Goal: Task Accomplishment & Management: Manage account settings

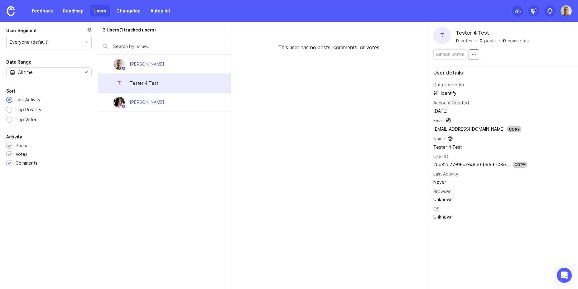
click at [472, 55] on circle "button" at bounding box center [472, 54] width 0 height 0
click at [471, 55] on icon "button" at bounding box center [473, 54] width 5 height 5
click at [475, 39] on div "·" at bounding box center [475, 41] width 3 height 4
click at [522, 165] on div "Copy" at bounding box center [520, 165] width 14 height 6
click at [167, 198] on div "3 Users (1 tracked users) Joao Gilberto T Tester 4 Test Sofiia Filippova" at bounding box center [164, 155] width 133 height 267
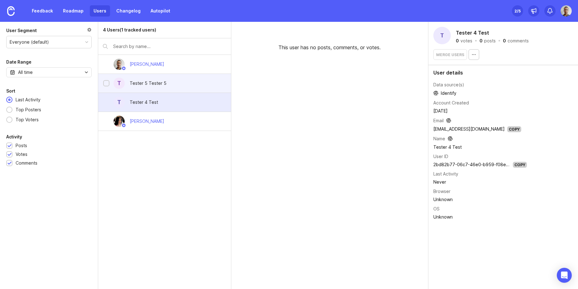
click at [153, 89] on div "Tester 5 Tester 5" at bounding box center [148, 83] width 47 height 14
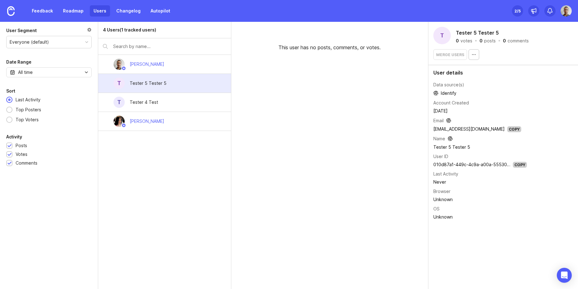
click at [289, 135] on div "This user has no posts, comments, or votes." at bounding box center [329, 155] width 197 height 267
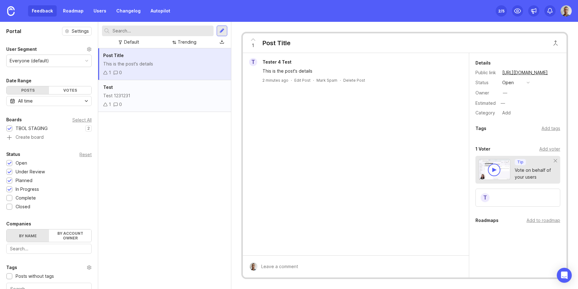
click at [173, 94] on div "Test 1231231" at bounding box center [164, 95] width 122 height 7
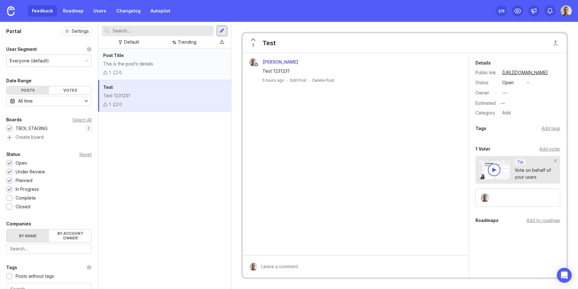
click at [155, 71] on div "1 0" at bounding box center [164, 72] width 122 height 7
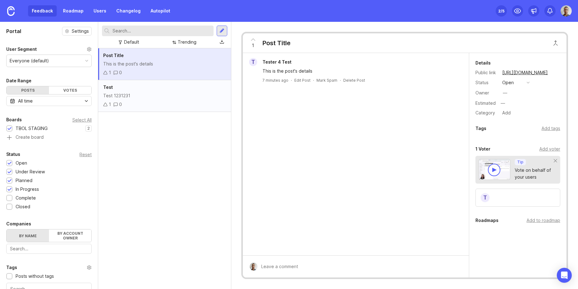
click at [163, 103] on div "1 0" at bounding box center [164, 104] width 122 height 7
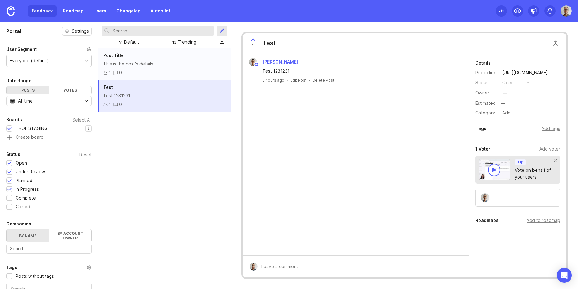
click at [161, 65] on div "This is the post's details" at bounding box center [164, 63] width 122 height 7
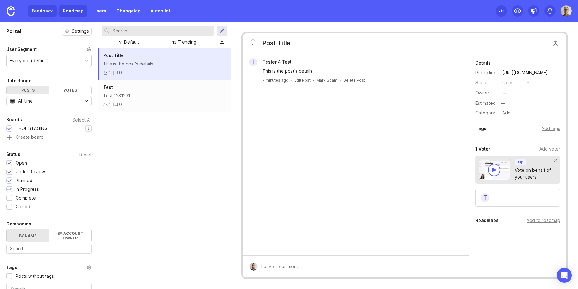
click at [73, 9] on link "Roadmap" at bounding box center [73, 10] width 28 height 11
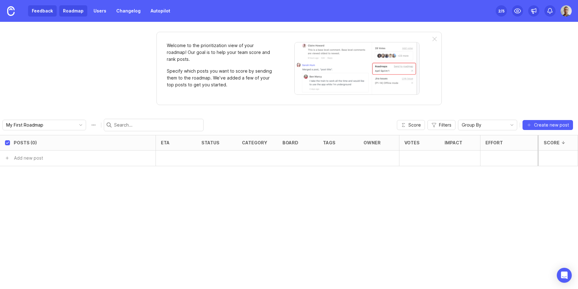
click at [36, 7] on link "Feedback" at bounding box center [42, 10] width 29 height 11
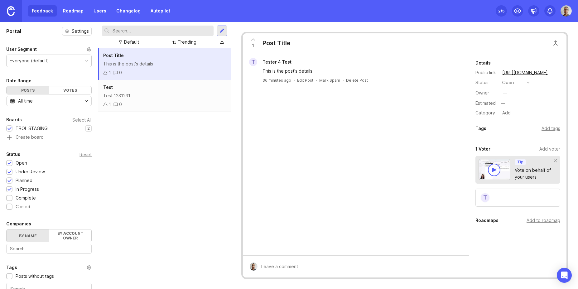
click at [7, 11] on link at bounding box center [11, 11] width 22 height 22
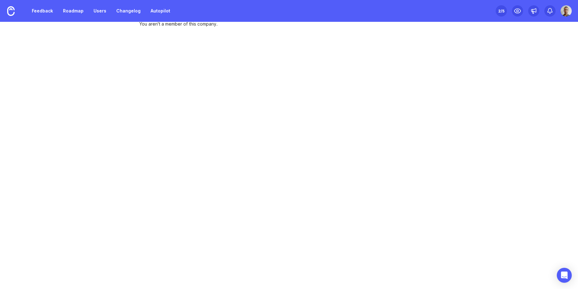
click at [175, 27] on div "Feedback Roadmap Users Changelog Autopilot Set up Canny 2 /5 You aren't a membe…" at bounding box center [289, 144] width 578 height 289
click at [54, 11] on link "Feedback" at bounding box center [42, 10] width 29 height 11
click at [563, 11] on img at bounding box center [565, 10] width 11 height 11
click at [360, 119] on div "Feedback Roadmap Users Changelog Autopilot Set up Canny 2 /5 You aren't a membe…" at bounding box center [289, 144] width 578 height 289
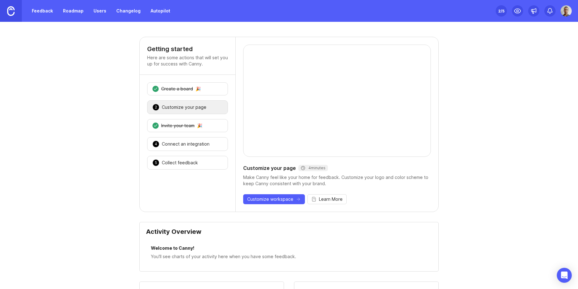
click at [8, 12] on img at bounding box center [10, 11] width 7 height 10
click at [8, 13] on img at bounding box center [10, 11] width 7 height 10
click at [195, 143] on div "Connect an integration" at bounding box center [186, 144] width 48 height 6
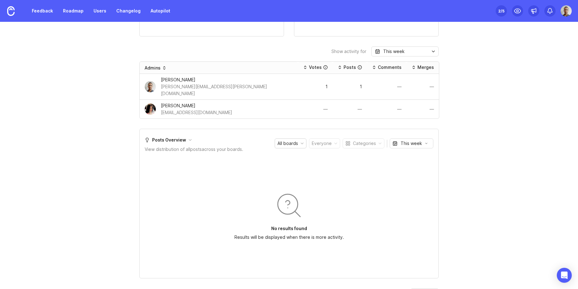
scroll to position [299, 0]
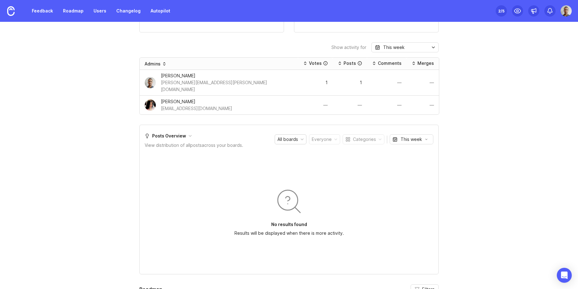
click at [302, 135] on div "All boards" at bounding box center [290, 139] width 31 height 9
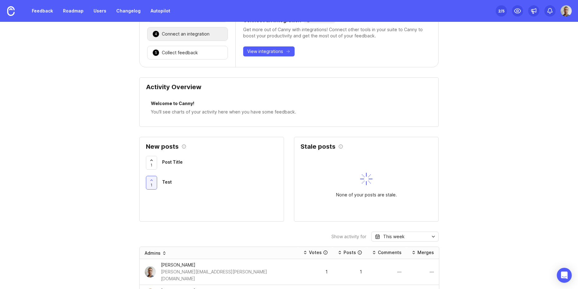
scroll to position [62, 0]
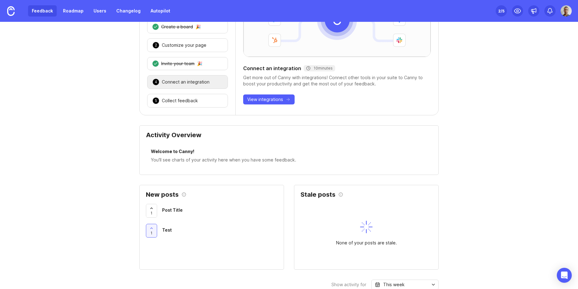
click at [39, 10] on link "Feedback" at bounding box center [42, 10] width 29 height 11
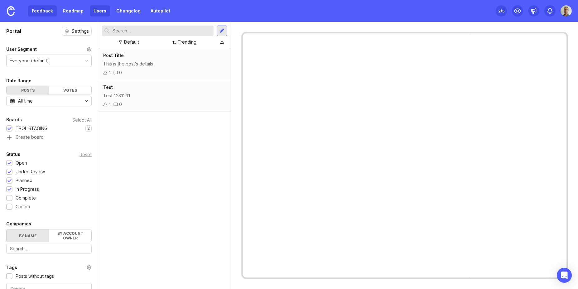
click at [100, 12] on link "Users" at bounding box center [100, 10] width 20 height 11
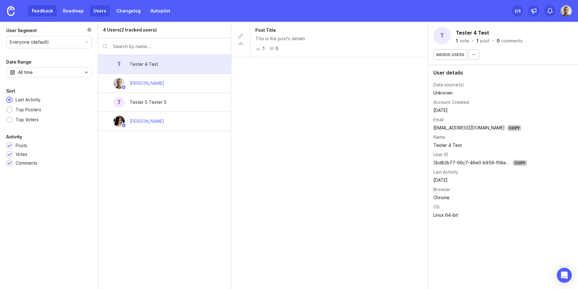
click at [44, 9] on link "Feedback" at bounding box center [42, 10] width 29 height 11
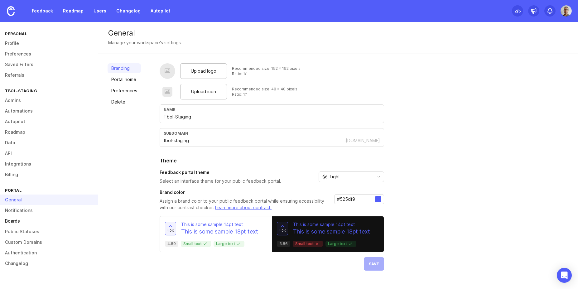
click at [29, 221] on link "Boards" at bounding box center [49, 221] width 98 height 11
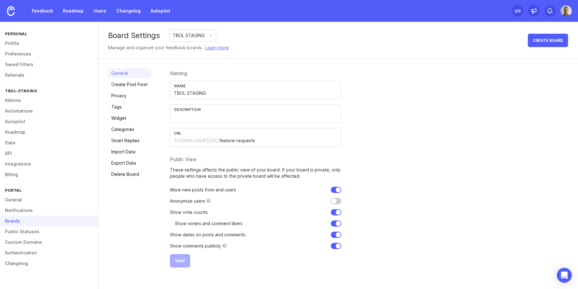
click at [332, 203] on input "checkbox" at bounding box center [336, 201] width 11 height 6
checkbox input "false"
click at [26, 252] on link "Authentication" at bounding box center [49, 252] width 98 height 11
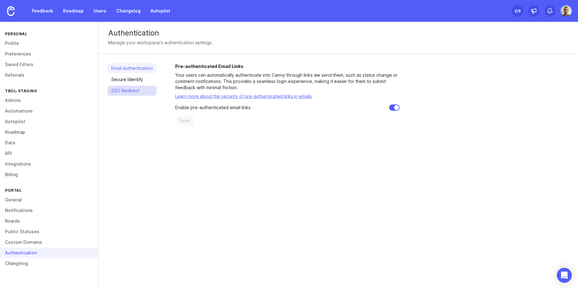
click at [134, 92] on link "SSO Redirect" at bounding box center [132, 91] width 49 height 10
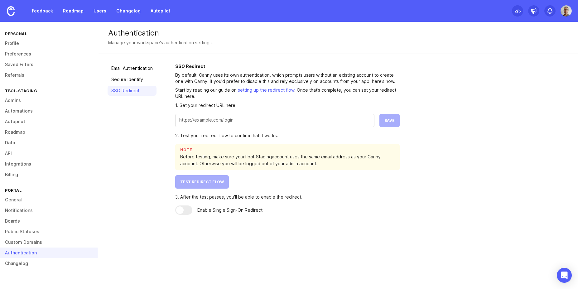
click at [263, 121] on input "text" at bounding box center [274, 120] width 191 height 7
click at [42, 11] on link "Feedback" at bounding box center [42, 10] width 29 height 11
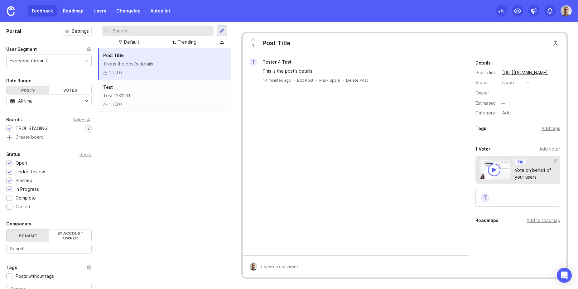
click at [42, 57] on div "Everyone (default)" at bounding box center [29, 60] width 39 height 7
click at [42, 58] on div "Everyone (default)" at bounding box center [29, 60] width 39 height 7
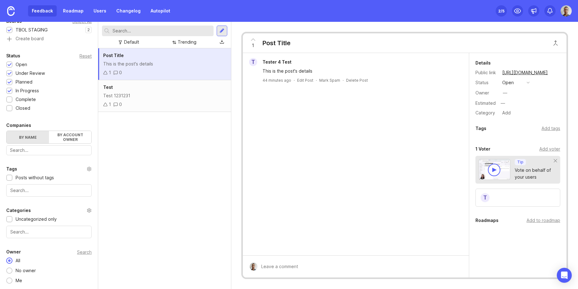
scroll to position [24, 0]
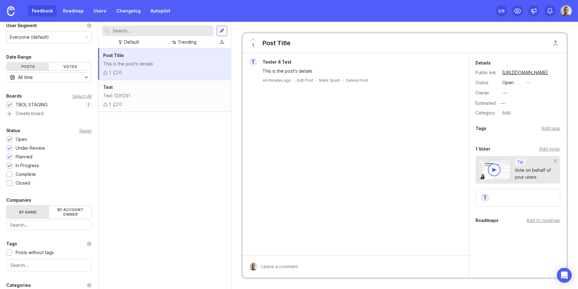
click at [220, 31] on div at bounding box center [221, 31] width 5 height 6
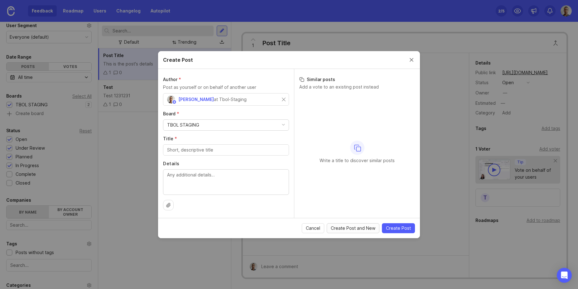
click at [353, 231] on span "Create Post and New" at bounding box center [353, 228] width 45 height 6
click at [311, 230] on span "Cancel" at bounding box center [313, 228] width 14 height 6
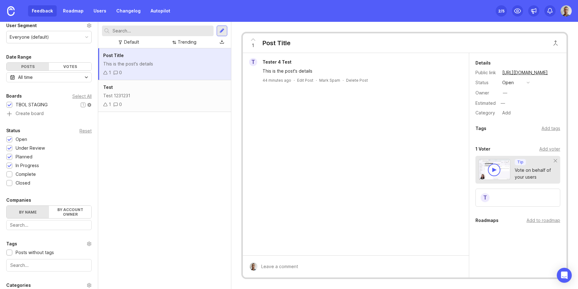
scroll to position [0, 0]
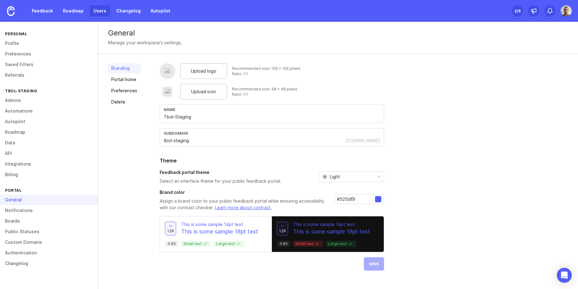
click at [103, 8] on link "Users" at bounding box center [100, 10] width 20 height 11
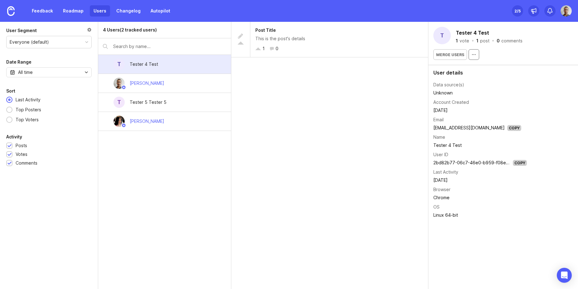
click at [469, 57] on button "button" at bounding box center [473, 54] width 11 height 11
click at [473, 55] on icon "button" at bounding box center [473, 54] width 5 height 5
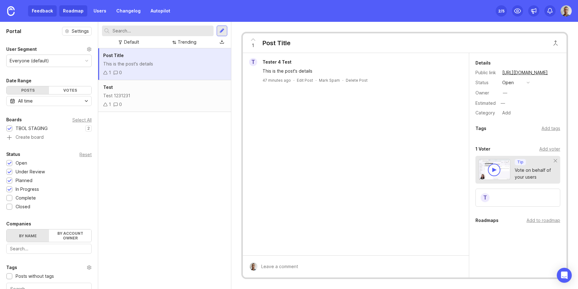
click at [68, 7] on link "Roadmap" at bounding box center [73, 10] width 28 height 11
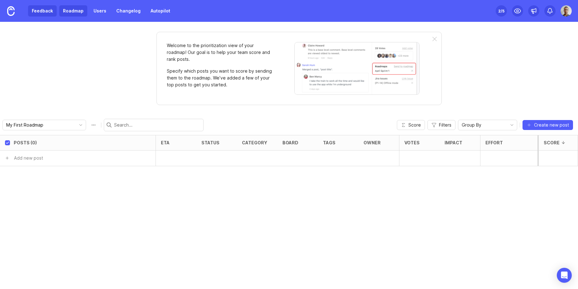
click at [42, 12] on link "Feedback" at bounding box center [42, 10] width 29 height 11
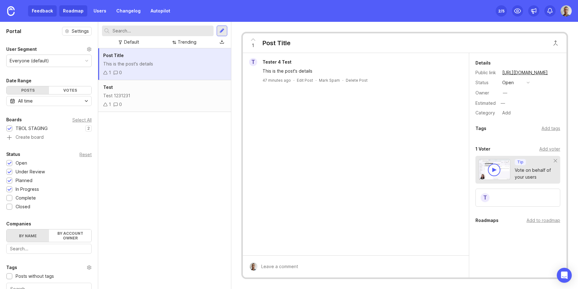
click at [61, 9] on link "Roadmap" at bounding box center [73, 10] width 28 height 11
